Goal: Task Accomplishment & Management: Manage account settings

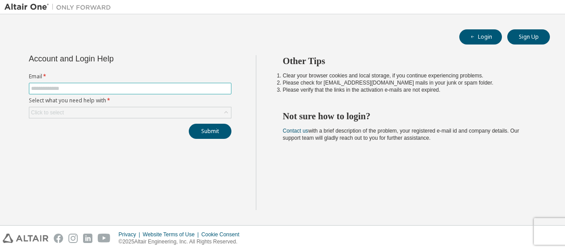
click at [150, 87] on input "text" at bounding box center [130, 88] width 198 height 7
type input "**********"
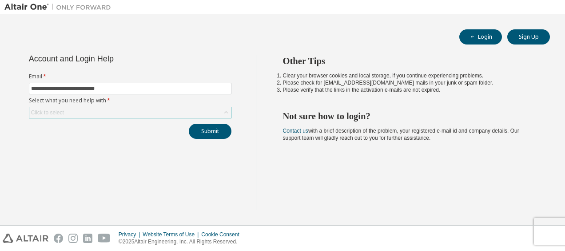
click at [153, 111] on div "Click to select" at bounding box center [130, 112] width 202 height 11
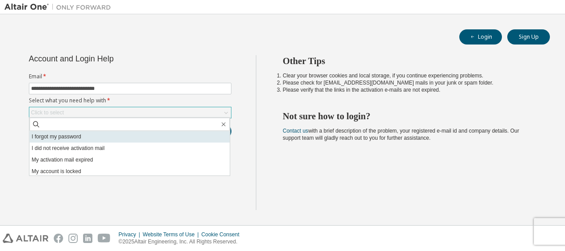
click at [98, 137] on li "I forgot my password" at bounding box center [129, 137] width 200 height 12
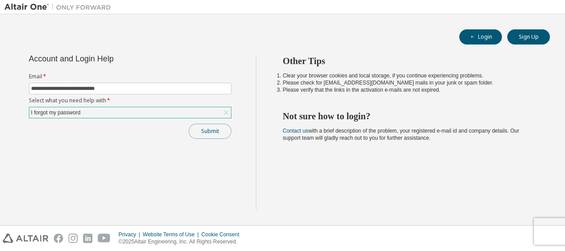
click at [208, 128] on button "Submit" at bounding box center [210, 130] width 43 height 15
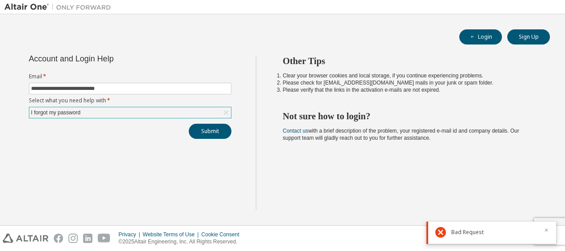
click at [545, 230] on icon "button" at bounding box center [546, 229] width 5 height 5
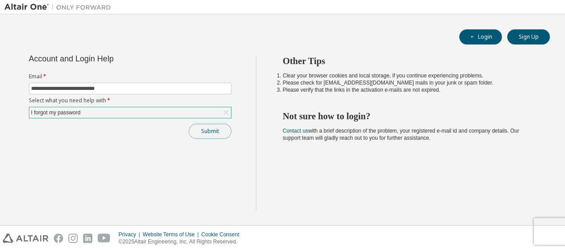
click at [201, 132] on button "Submit" at bounding box center [210, 130] width 43 height 15
